Goal: Find specific page/section: Find specific page/section

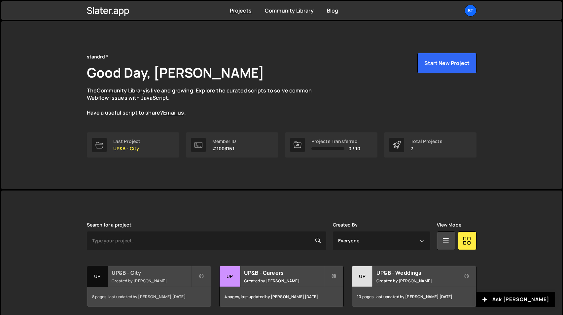
scroll to position [123, 0]
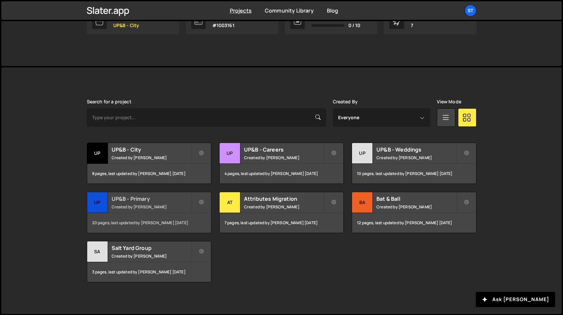
click at [160, 207] on small "Created by [PERSON_NAME]" at bounding box center [152, 207] width 80 height 6
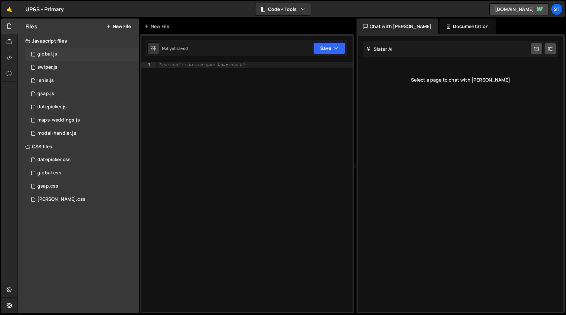
click at [63, 50] on div "1 global.js 0" at bounding box center [81, 54] width 113 height 13
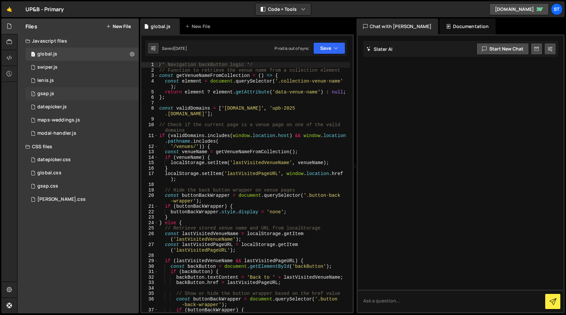
click at [87, 91] on div "1 gsap.js 0" at bounding box center [81, 93] width 113 height 13
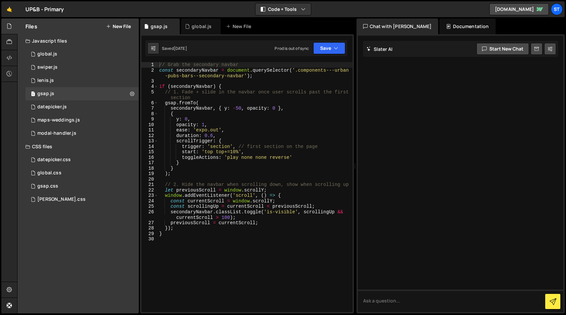
click at [205, 137] on div "// Grab the secondary navbar const secondaryNavbar = document . querySelector (…" at bounding box center [255, 192] width 195 height 261
type textarea "}"
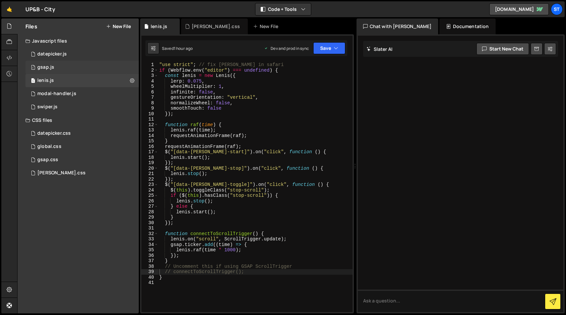
click at [56, 66] on div "1 gsap.js 0" at bounding box center [81, 67] width 113 height 13
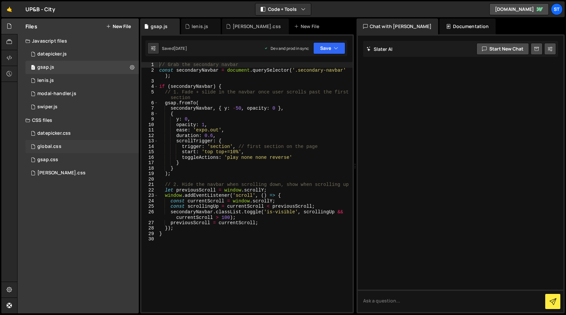
click at [68, 147] on div "global.css 0" at bounding box center [81, 146] width 113 height 13
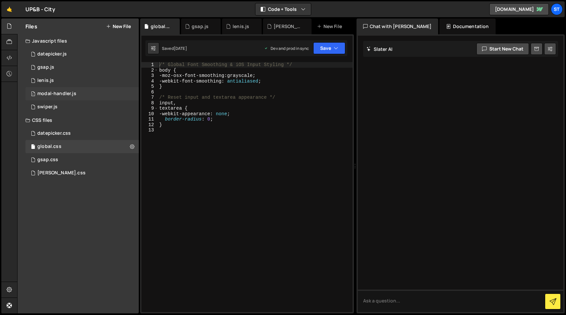
click at [85, 92] on div "1 modal-handler.js 0" at bounding box center [81, 93] width 113 height 13
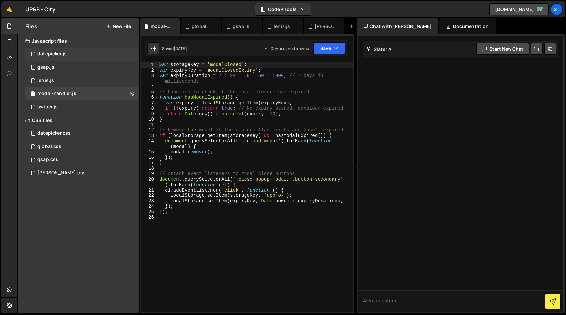
click at [77, 54] on div "1 datepicker.js 0" at bounding box center [81, 54] width 113 height 13
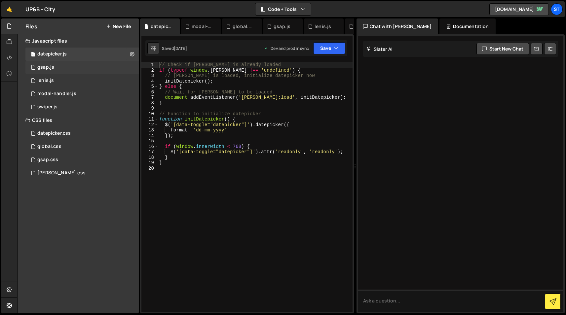
click at [75, 67] on div "1 gsap.js 0" at bounding box center [81, 67] width 113 height 13
